Goal: Information Seeking & Learning: Find specific fact

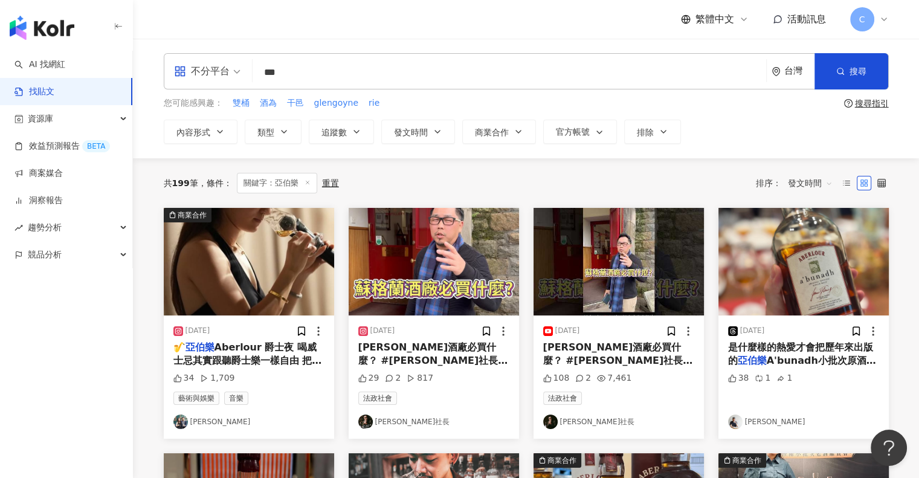
click at [418, 69] on input "***" at bounding box center [509, 72] width 504 height 26
type input "*"
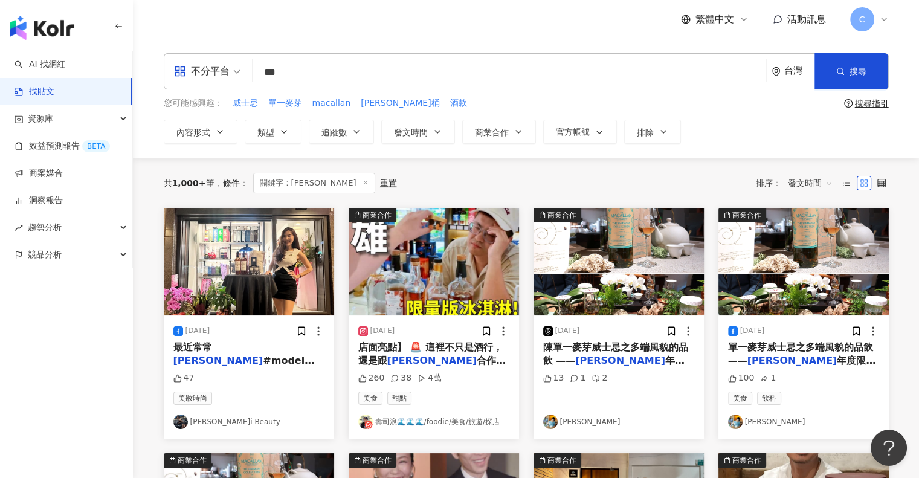
click at [449, 346] on span "店面亮點】 🚨 這裡不只是酒行，還是跟" at bounding box center [430, 353] width 144 height 25
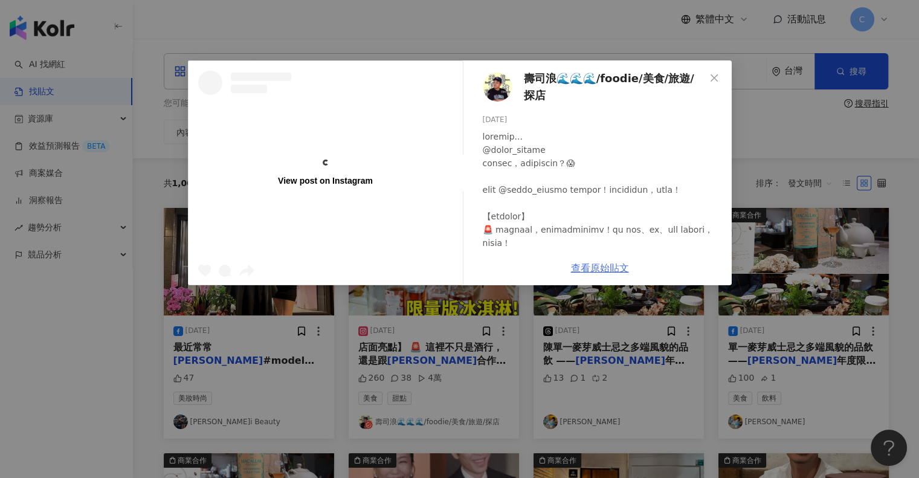
click at [589, 266] on link "查看原始貼文" at bounding box center [600, 267] width 58 height 11
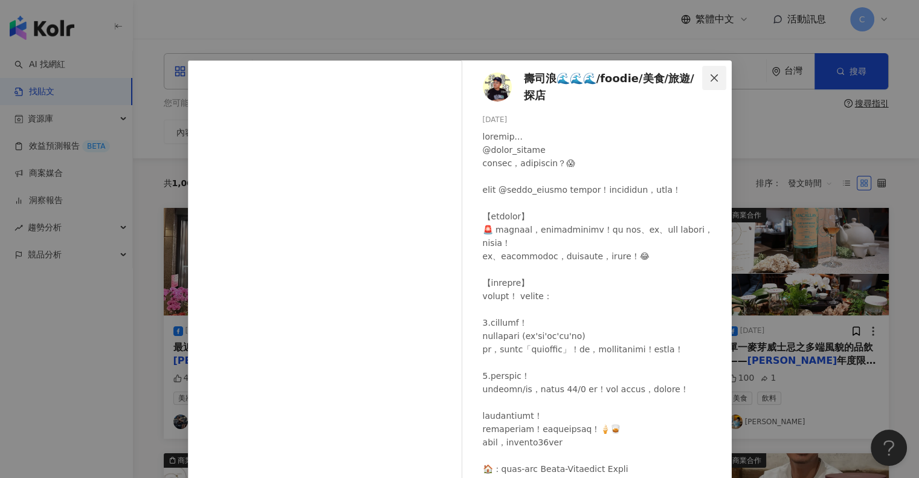
click at [713, 77] on icon "close" at bounding box center [714, 78] width 10 height 10
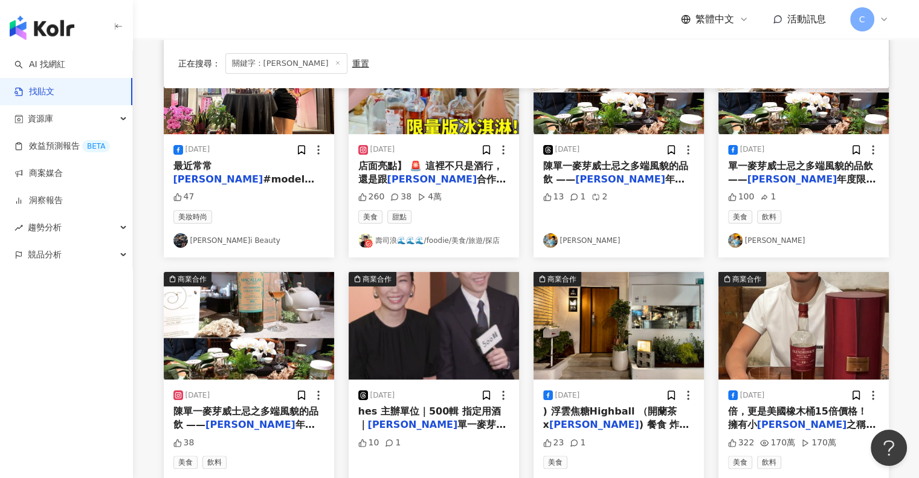
scroll to position [242, 0]
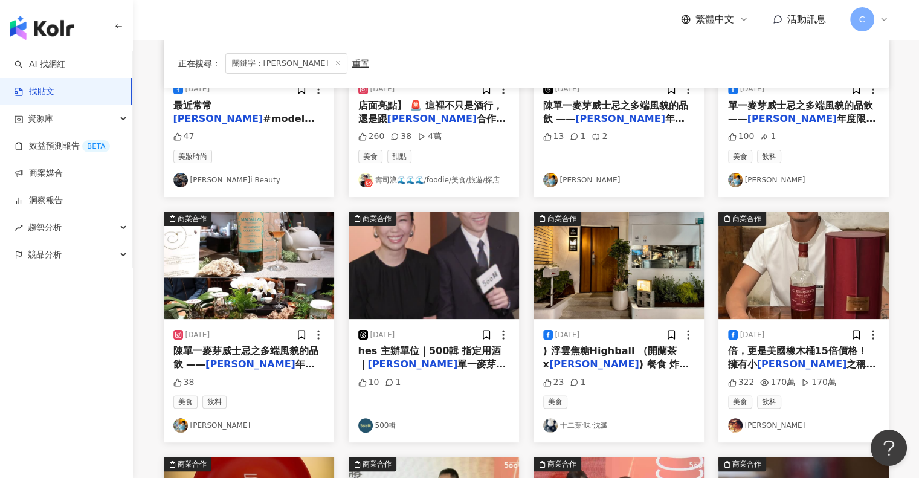
click at [453, 355] on span "hes 主辦單位｜500輯 指定用酒｜" at bounding box center [429, 357] width 143 height 25
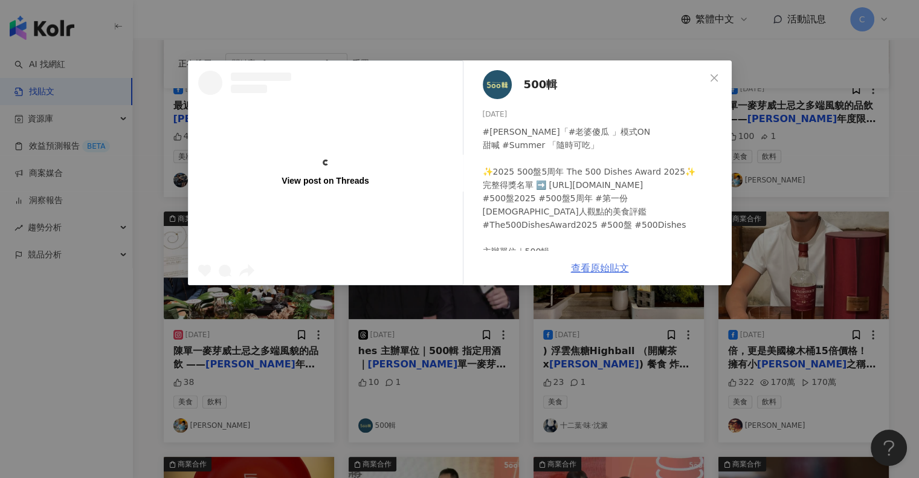
click at [592, 268] on link "查看原始貼文" at bounding box center [600, 267] width 58 height 11
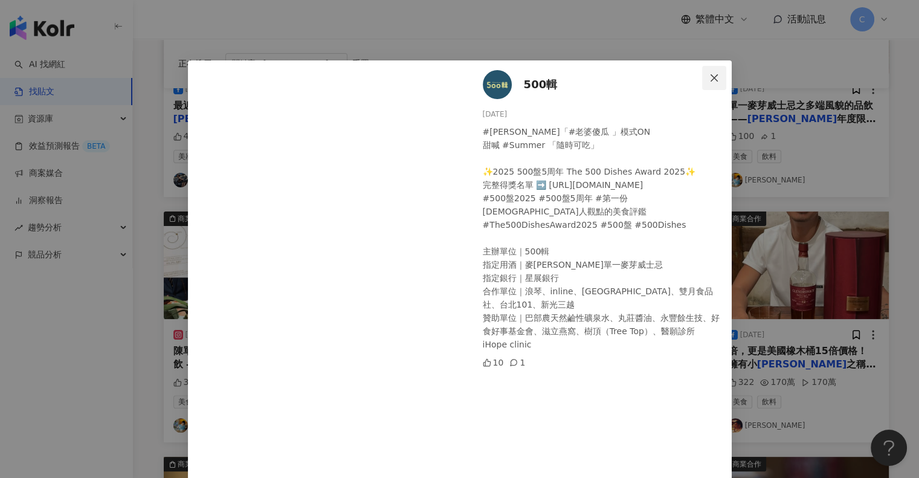
click at [711, 70] on button "Close" at bounding box center [714, 78] width 24 height 24
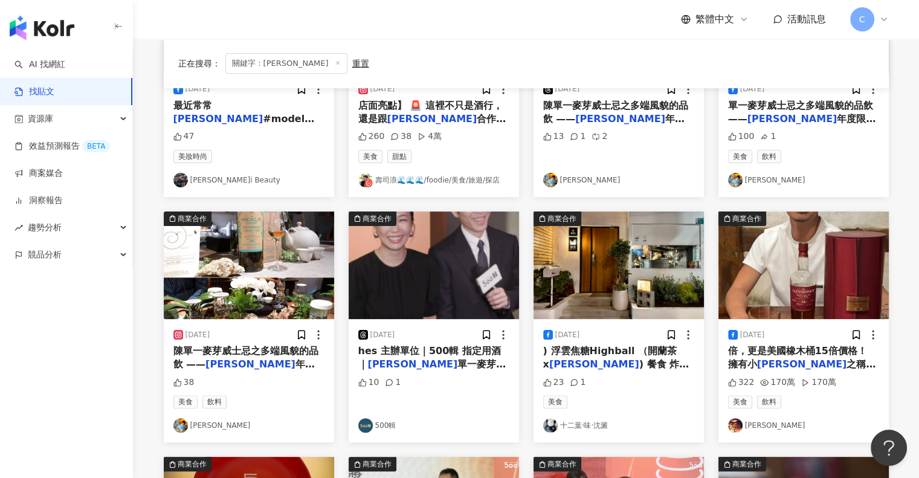
scroll to position [121, 0]
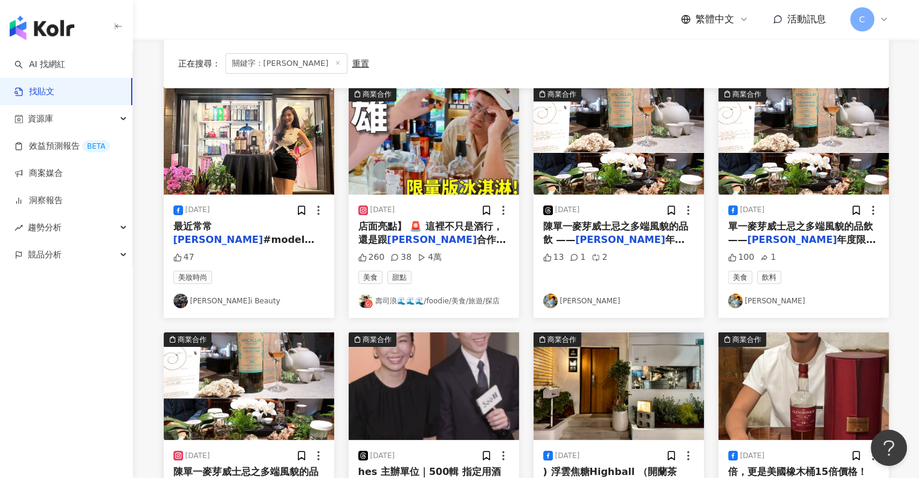
click at [806, 239] on span "年度限量 Harmony 系列第五" at bounding box center [802, 246] width 148 height 25
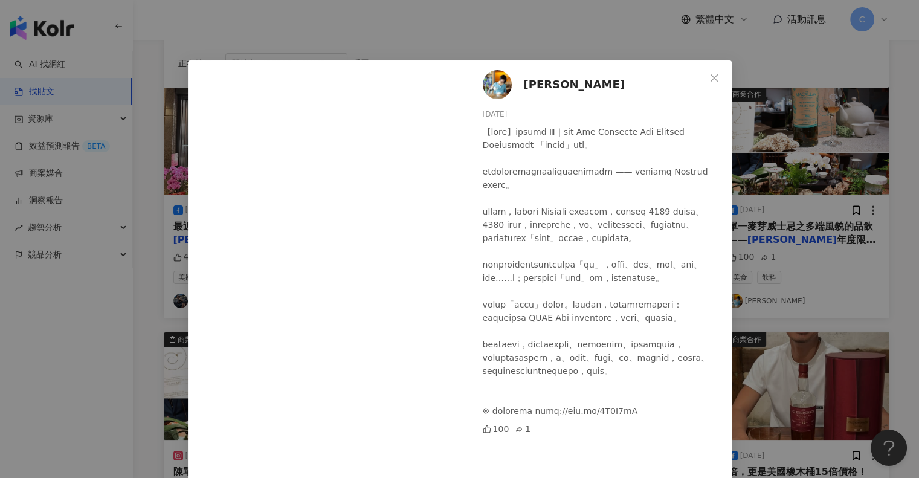
scroll to position [41, 0]
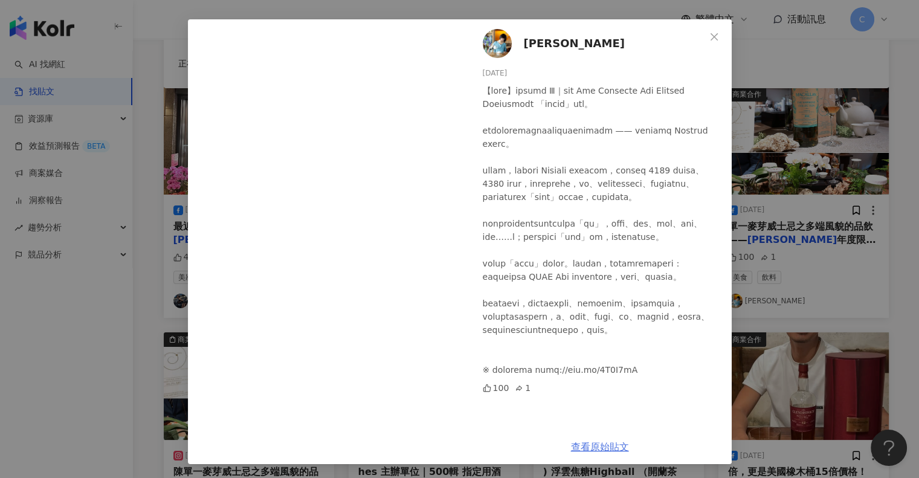
click at [602, 445] on link "查看原始貼文" at bounding box center [600, 446] width 58 height 11
click at [709, 32] on icon "close" at bounding box center [714, 37] width 10 height 10
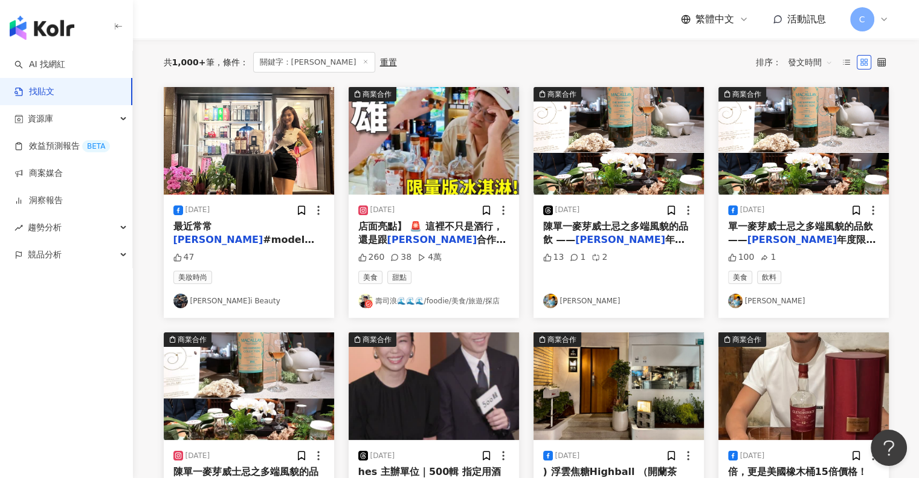
scroll to position [0, 0]
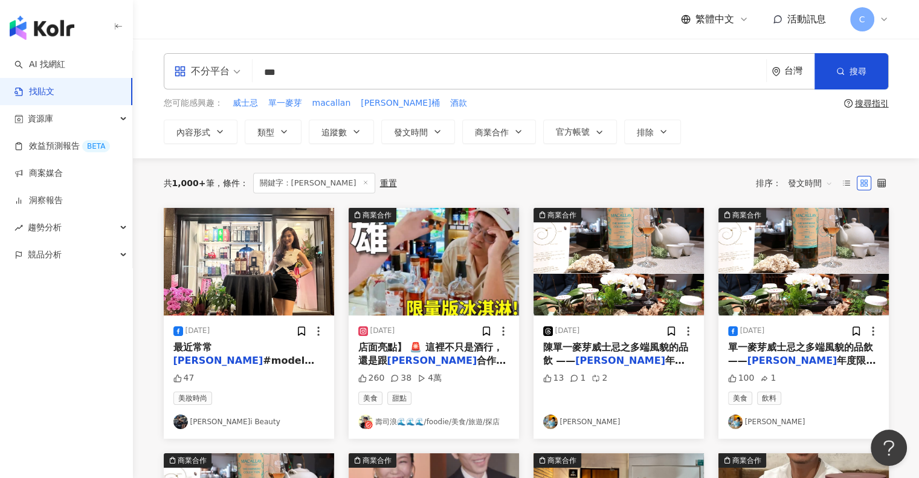
click at [375, 71] on input "***" at bounding box center [509, 72] width 504 height 26
type input "*"
type input "**"
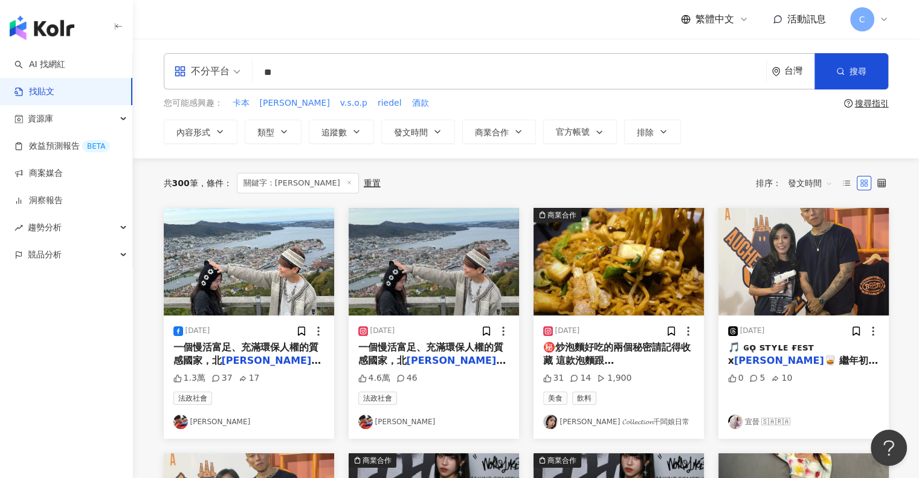
click at [823, 181] on span "發文時間" at bounding box center [810, 182] width 45 height 19
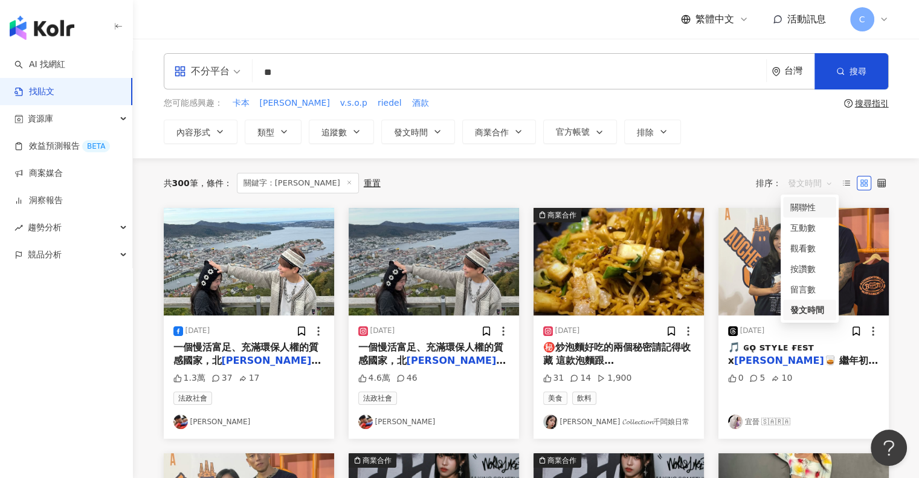
click at [812, 182] on span "發文時間" at bounding box center [810, 182] width 45 height 19
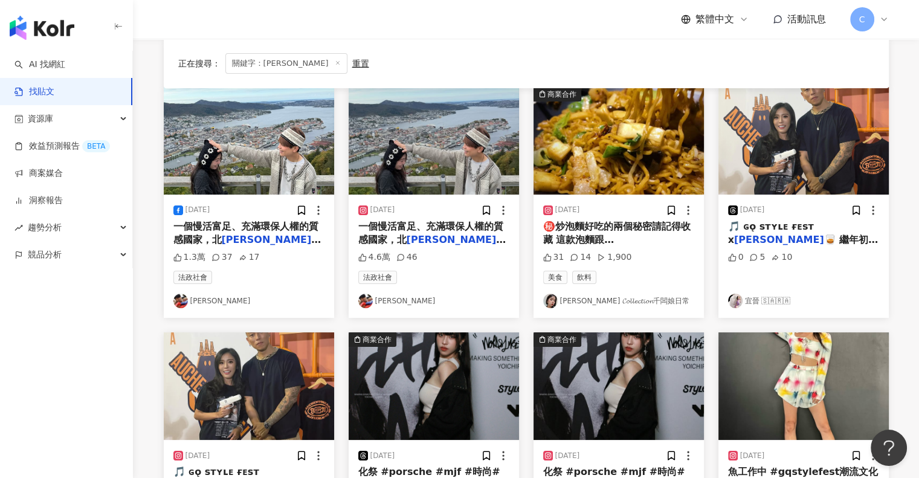
scroll to position [302, 0]
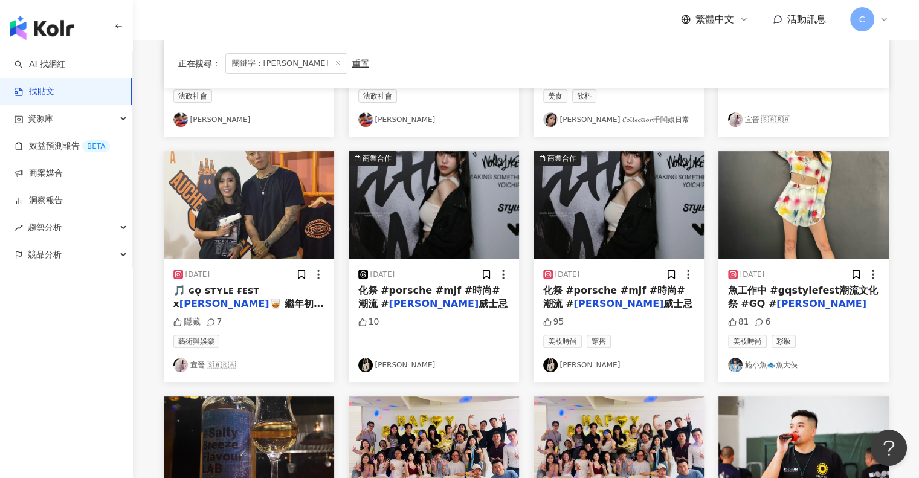
click at [186, 301] on span "🥃 繼年初的 EMC x MJ116 活動後 許願 想要單獨和[PERSON_NAME]合照 沒想到這麼快就實現 真的覺得今年的自己是被幸運女神眷顧的孩子 上…" at bounding box center [248, 466] width 151 height 336
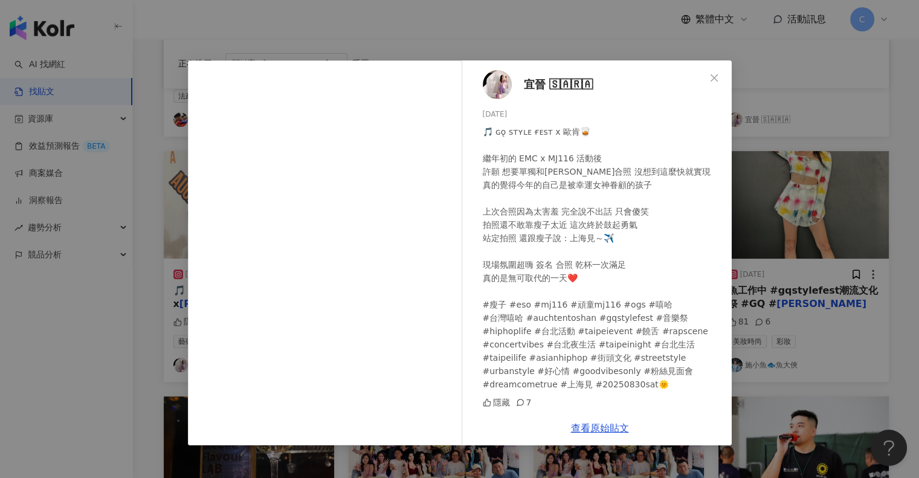
click at [599, 435] on div "查看原始貼文" at bounding box center [599, 428] width 263 height 34
click at [718, 74] on icon "close" at bounding box center [714, 78] width 10 height 10
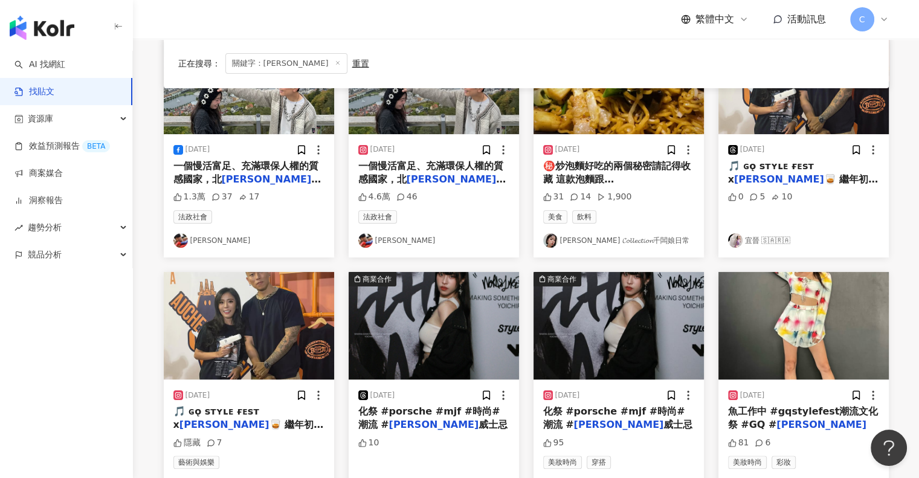
scroll to position [121, 0]
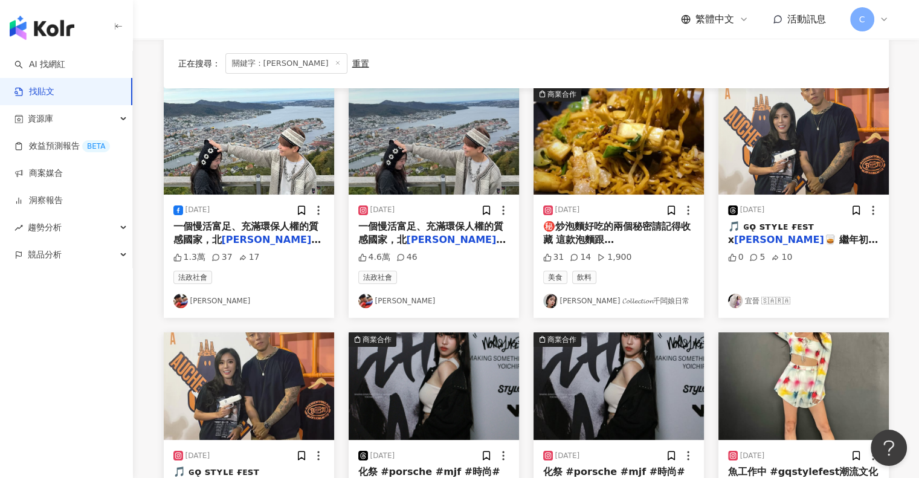
click at [632, 161] on img "button" at bounding box center [618, 141] width 170 height 108
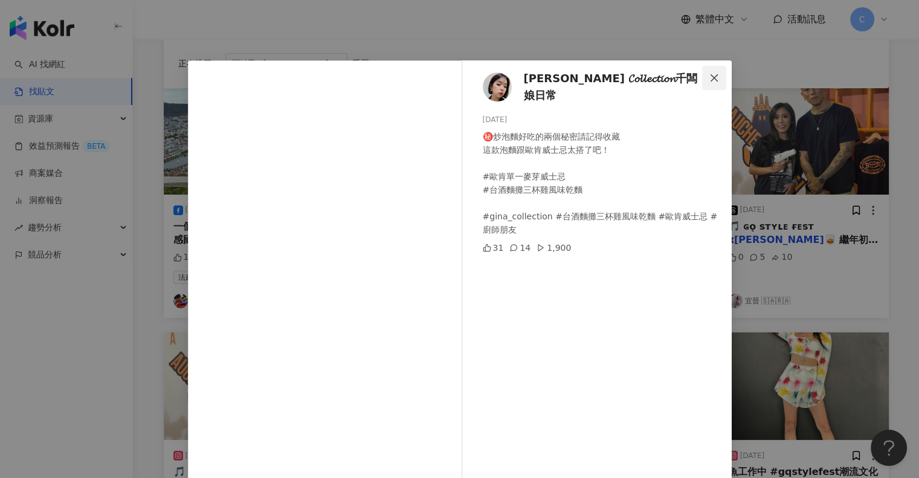
click at [712, 73] on icon "close" at bounding box center [714, 78] width 10 height 10
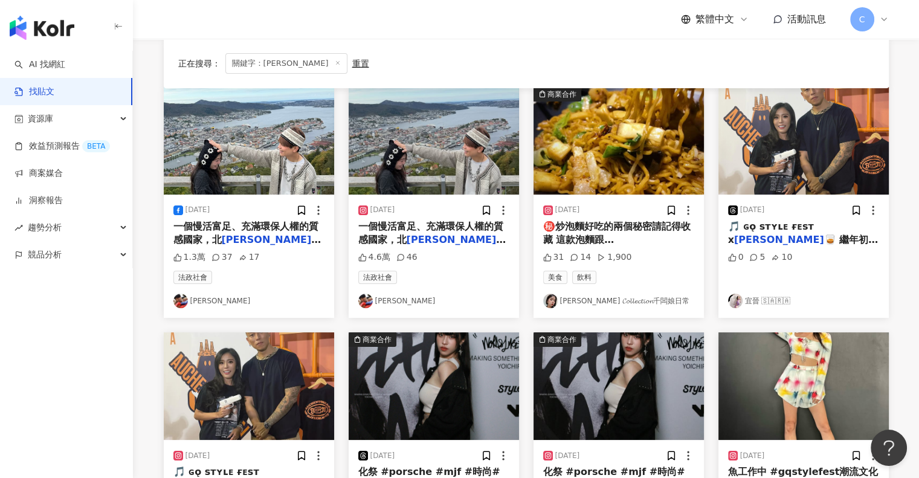
scroll to position [363, 0]
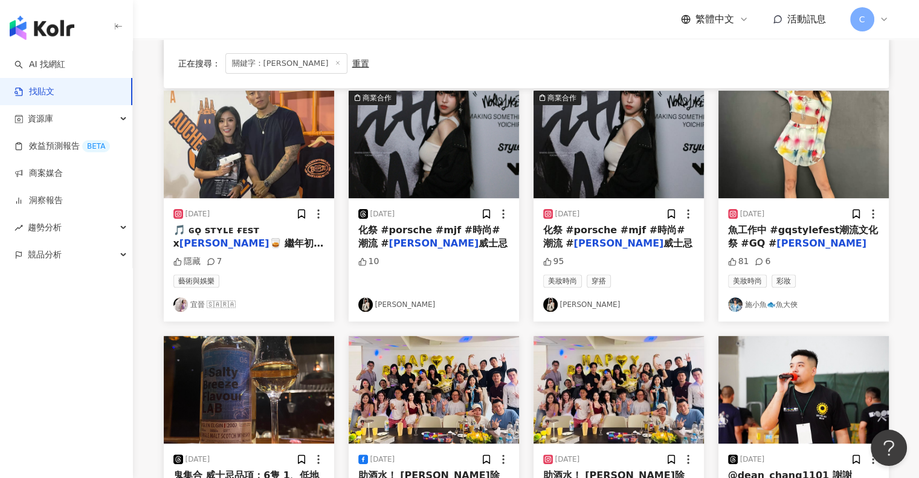
click at [447, 229] on span "化祭 #porsche #mjf #時尚#潮流 #" at bounding box center [429, 236] width 142 height 25
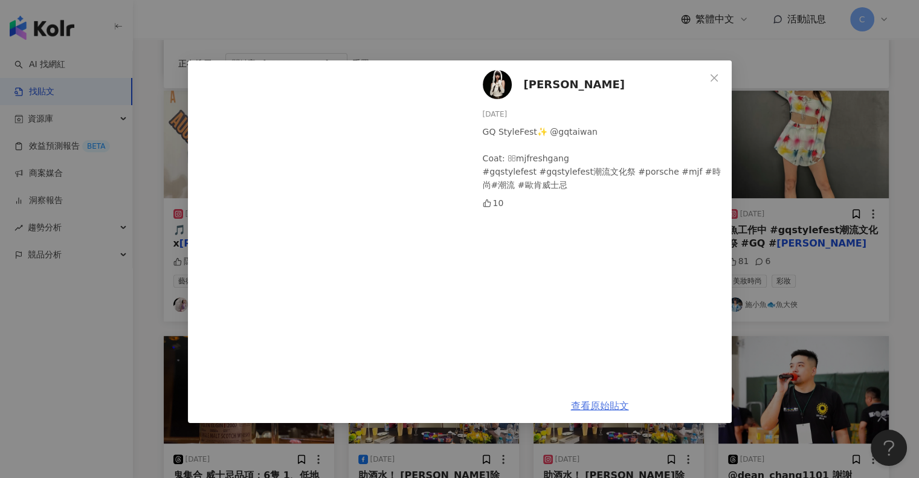
click at [582, 405] on link "查看原始貼文" at bounding box center [600, 405] width 58 height 11
click at [711, 74] on icon "close" at bounding box center [714, 78] width 10 height 10
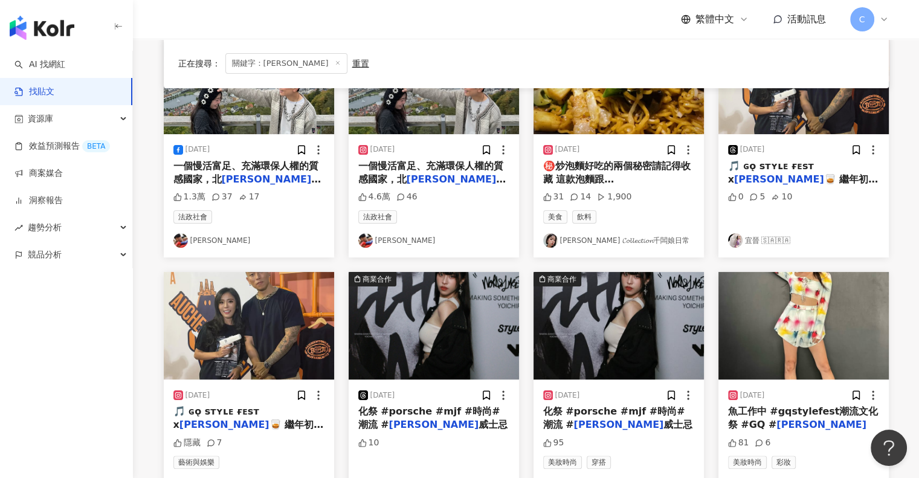
scroll to position [121, 0]
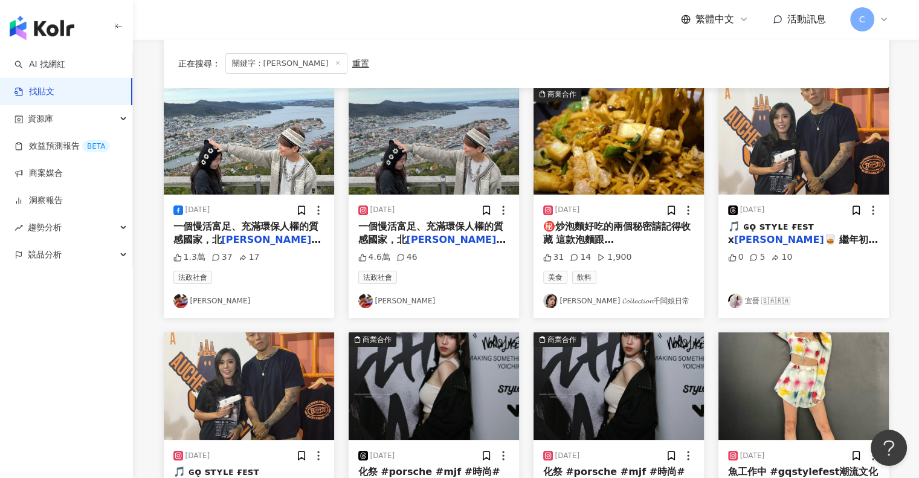
click at [618, 228] on span "㊙️炒泡麵好吃的兩個秘密請記得收藏 這款泡麵跟" at bounding box center [616, 233] width 147 height 25
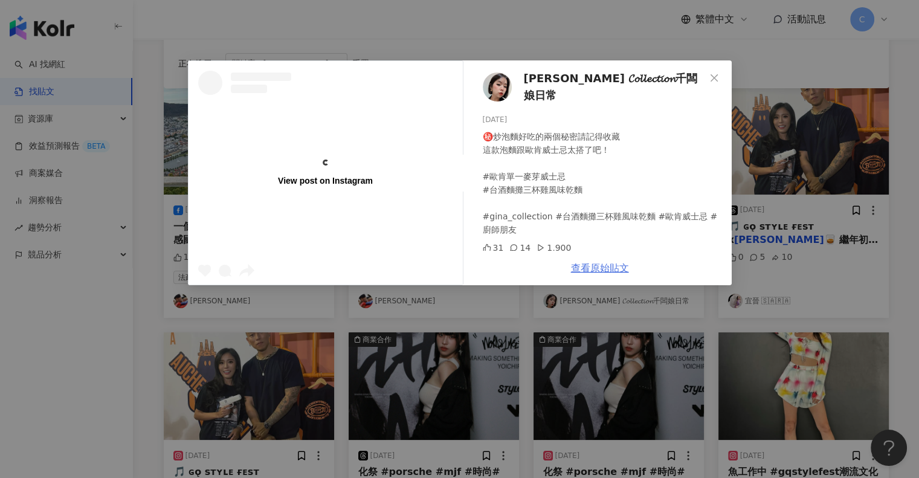
click at [595, 269] on link "查看原始貼文" at bounding box center [600, 267] width 58 height 11
